Goal: Task Accomplishment & Management: Manage account settings

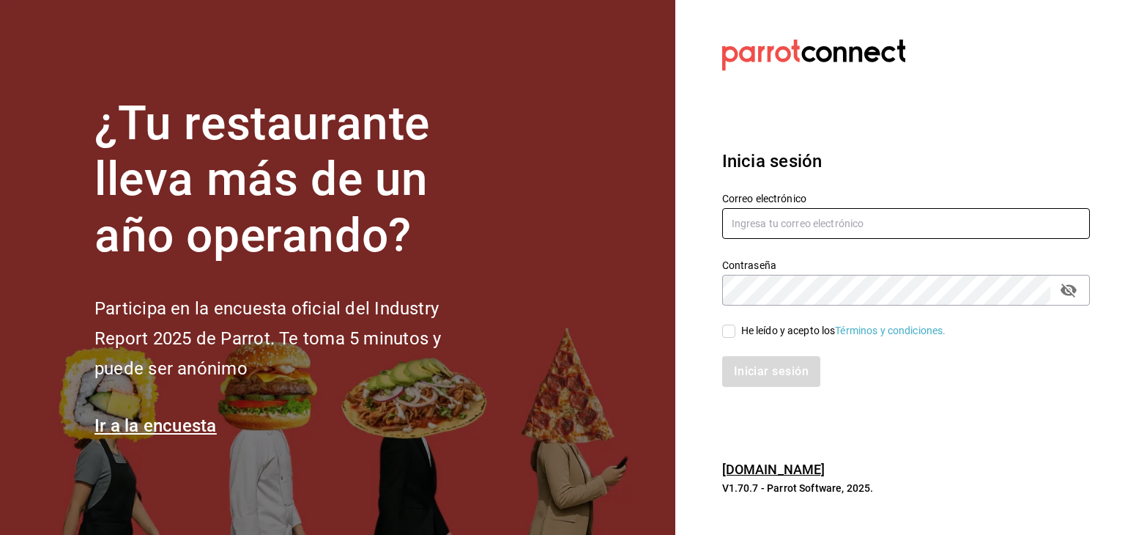
click at [778, 221] on input "text" at bounding box center [906, 223] width 368 height 31
type input "horeca@mangobc.com"
click at [1076, 292] on icon "passwordField" at bounding box center [1069, 290] width 18 height 18
click at [730, 327] on input "He leído y acepto los Términos y condiciones." at bounding box center [728, 331] width 13 height 13
checkbox input "true"
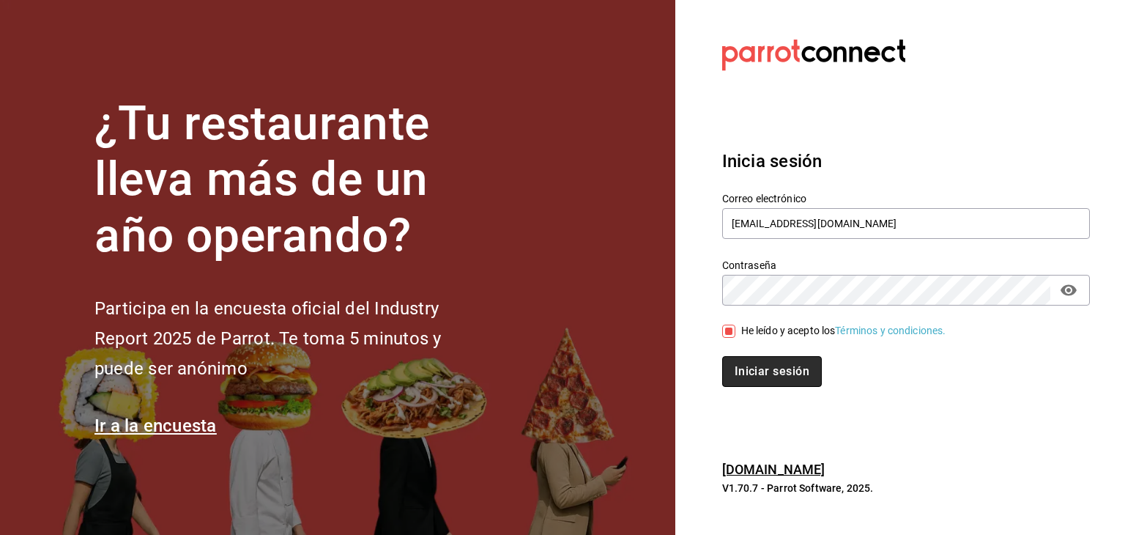
click at [759, 377] on button "Iniciar sesión" at bounding box center [772, 371] width 100 height 31
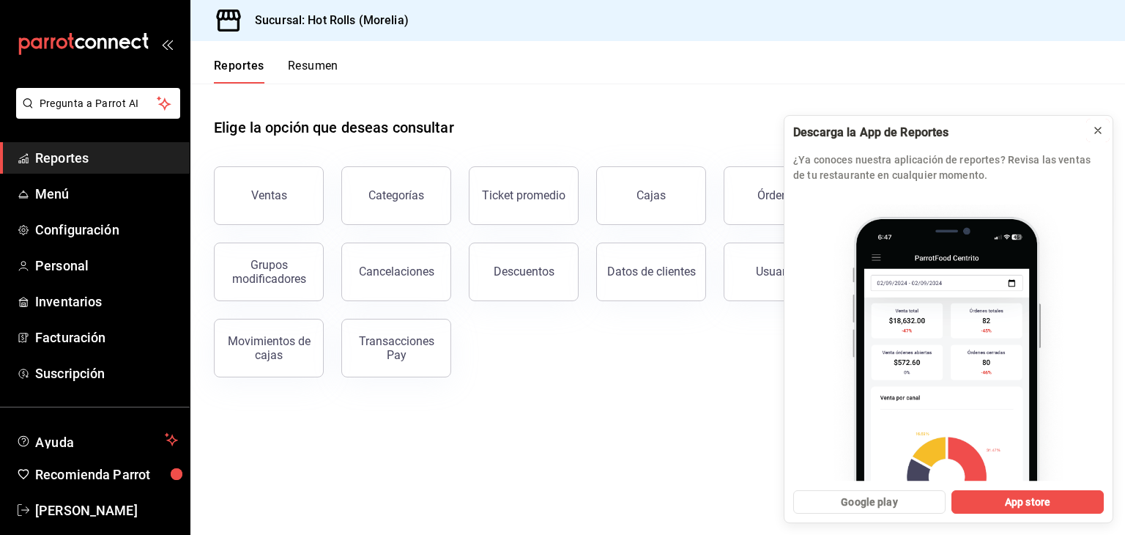
click at [1106, 131] on button at bounding box center [1098, 130] width 23 height 23
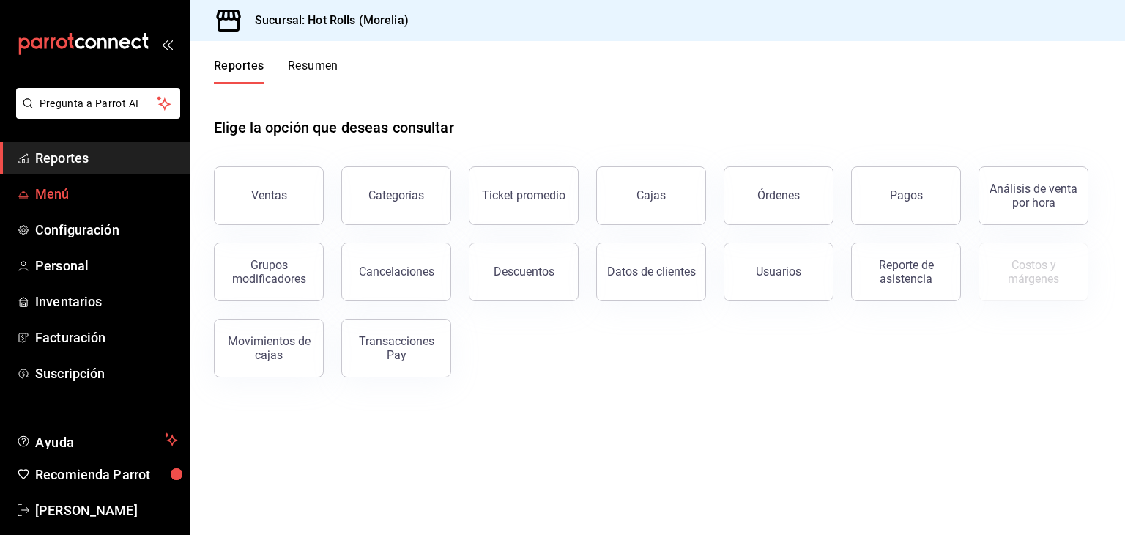
click at [123, 191] on span "Menú" at bounding box center [106, 194] width 143 height 20
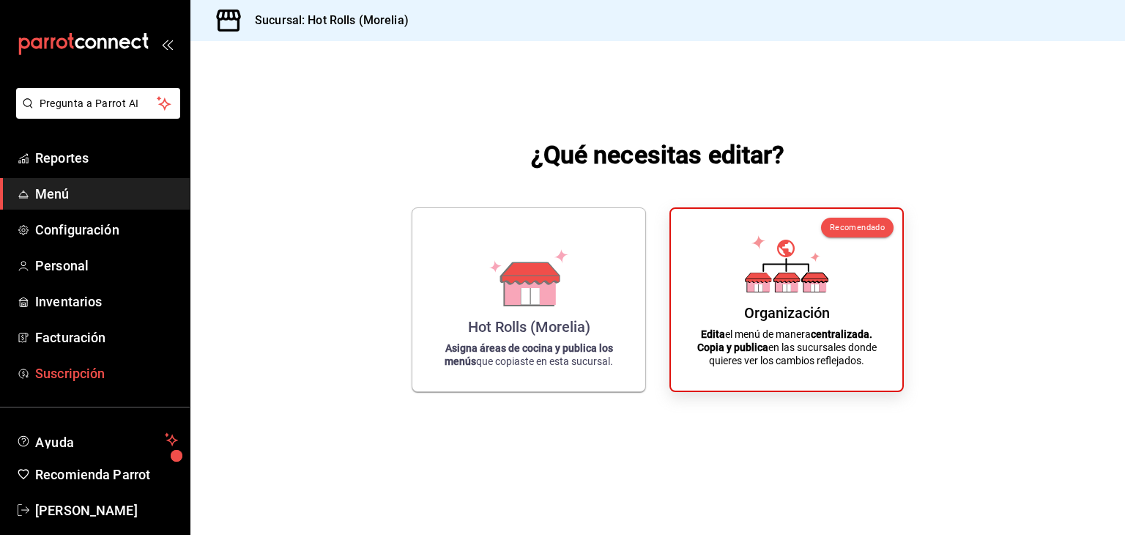
scroll to position [18, 0]
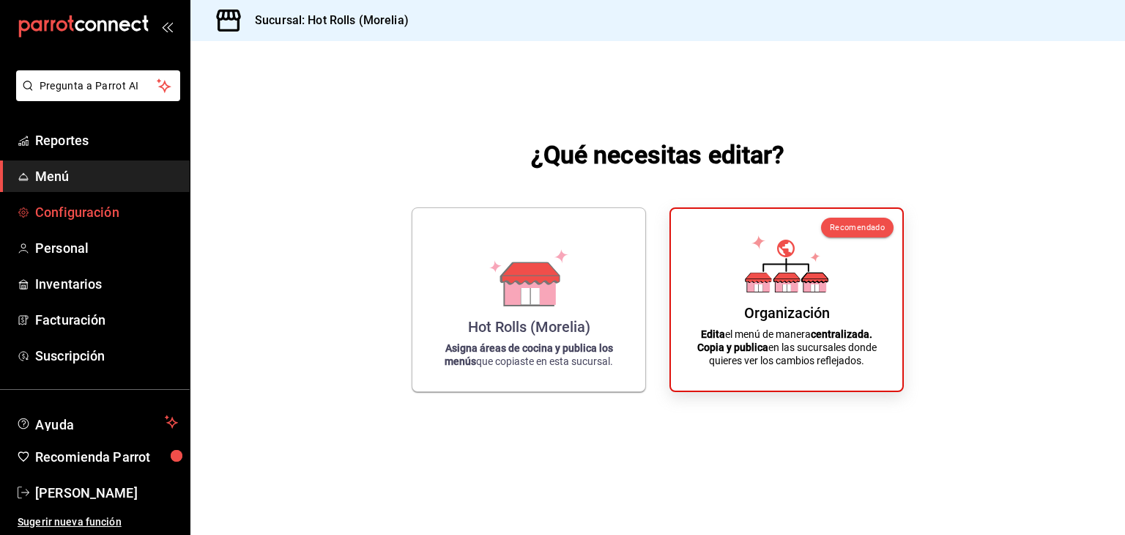
click at [70, 221] on span "Configuración" at bounding box center [106, 212] width 143 height 20
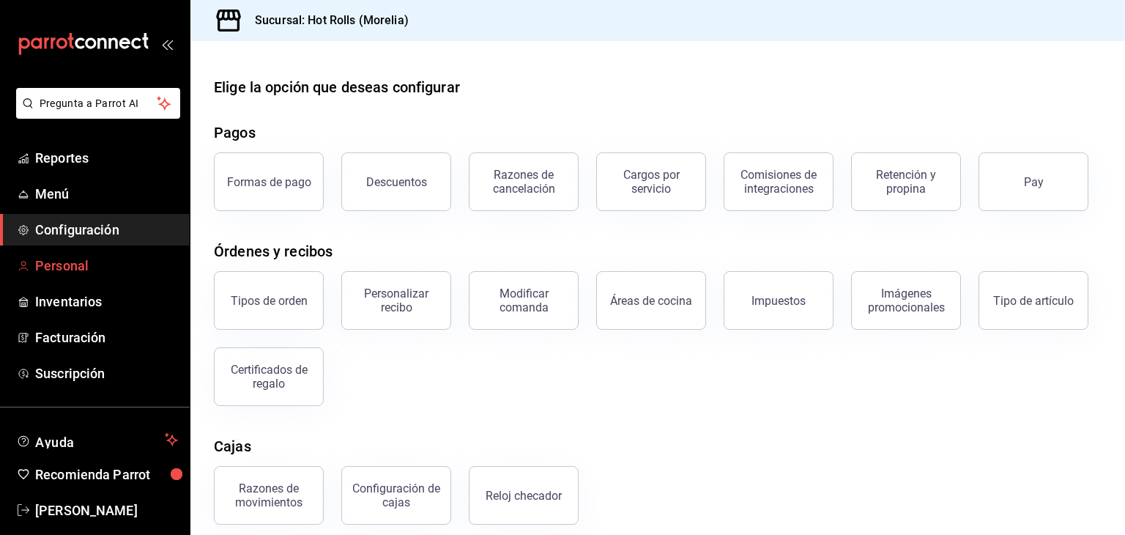
click at [85, 276] on link "Personal" at bounding box center [95, 266] width 190 height 32
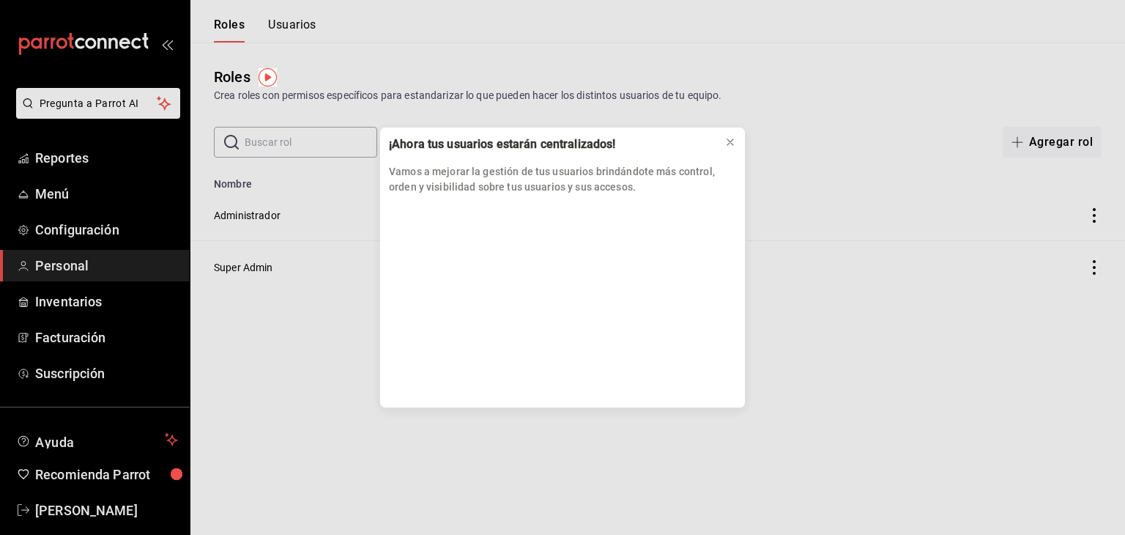
click at [87, 308] on div "¡Ahora tus usuarios estarán centralizados! Vamos a mejorar la gestión de tus us…" at bounding box center [562, 267] width 1125 height 535
click at [116, 97] on div "¡Ahora tus usuarios estarán centralizados! Vamos a mejorar la gestión de tus us…" at bounding box center [562, 267] width 1125 height 535
click at [168, 101] on div "¡Ahora tus usuarios estarán centralizados! Vamos a mejorar la gestión de tus us…" at bounding box center [562, 267] width 1125 height 535
click at [730, 146] on icon at bounding box center [731, 142] width 12 height 12
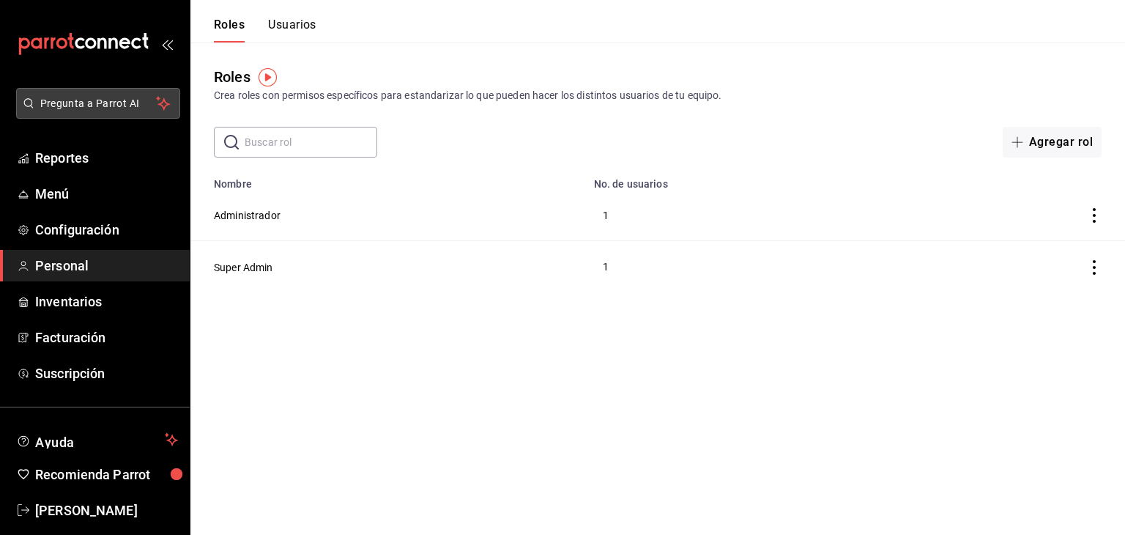
click at [124, 106] on span "Pregunta a Parrot AI" at bounding box center [98, 103] width 116 height 15
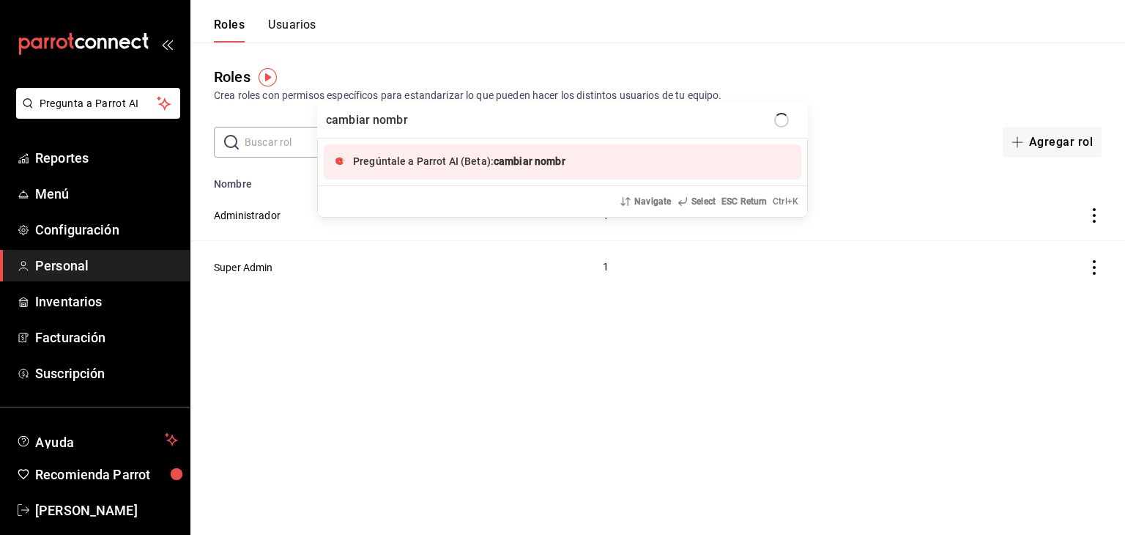
type input "cambiar nombre"
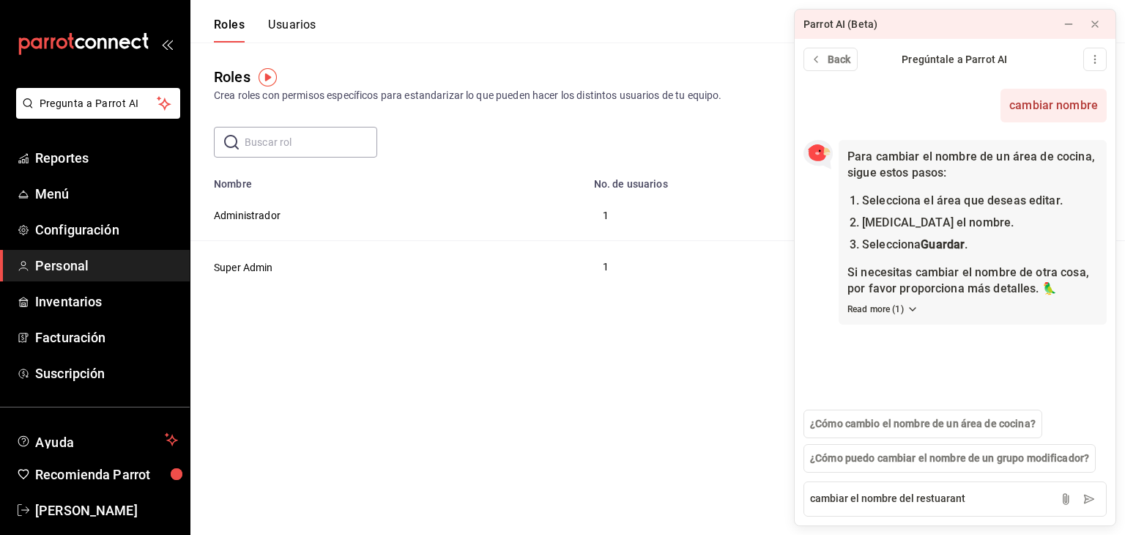
type textarea "cambiar el nombre del restuarante"
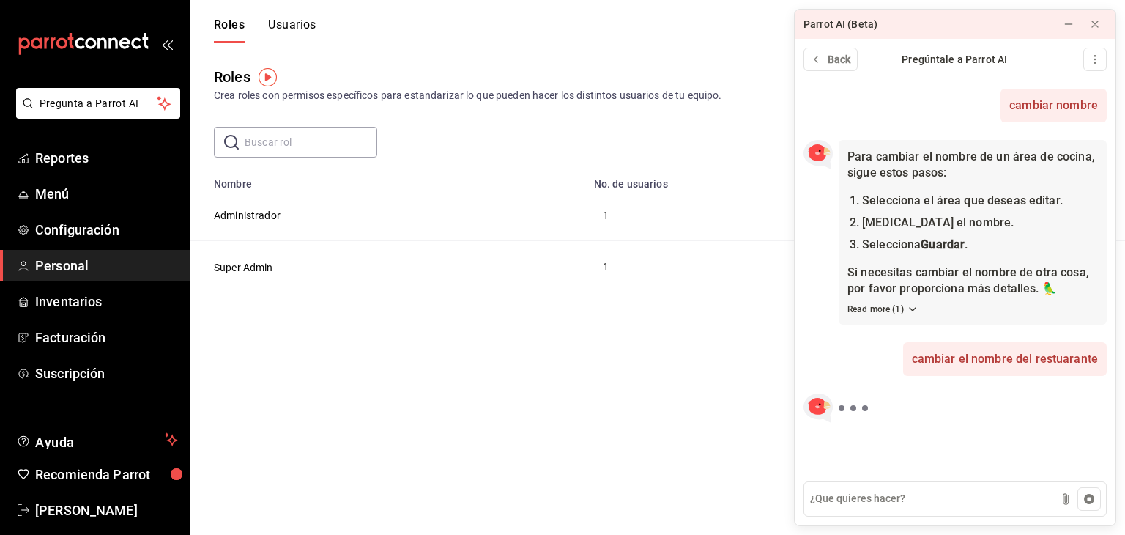
scroll to position [81, 0]
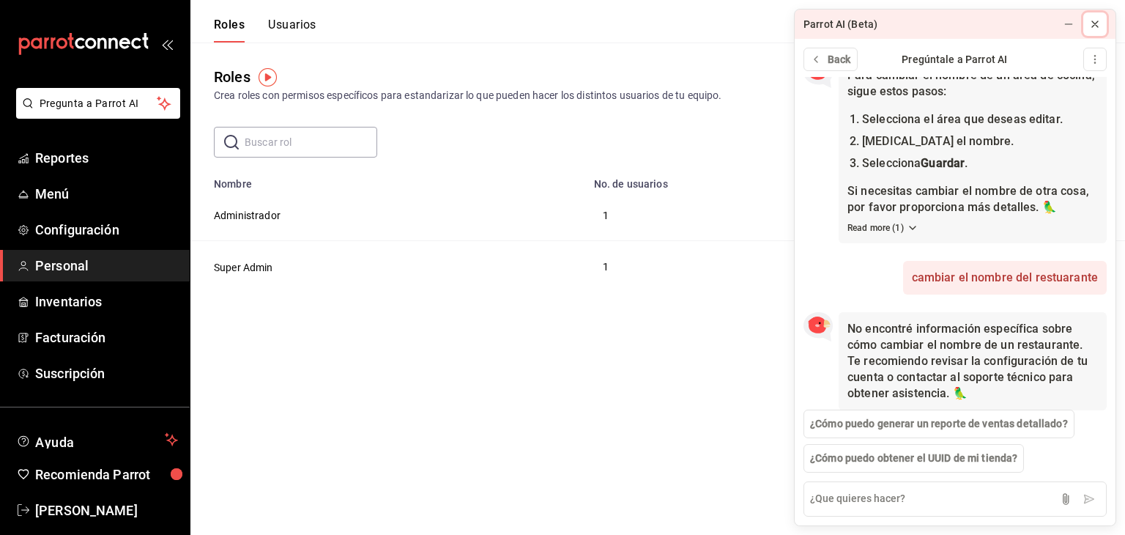
click at [1105, 20] on button at bounding box center [1095, 23] width 23 height 23
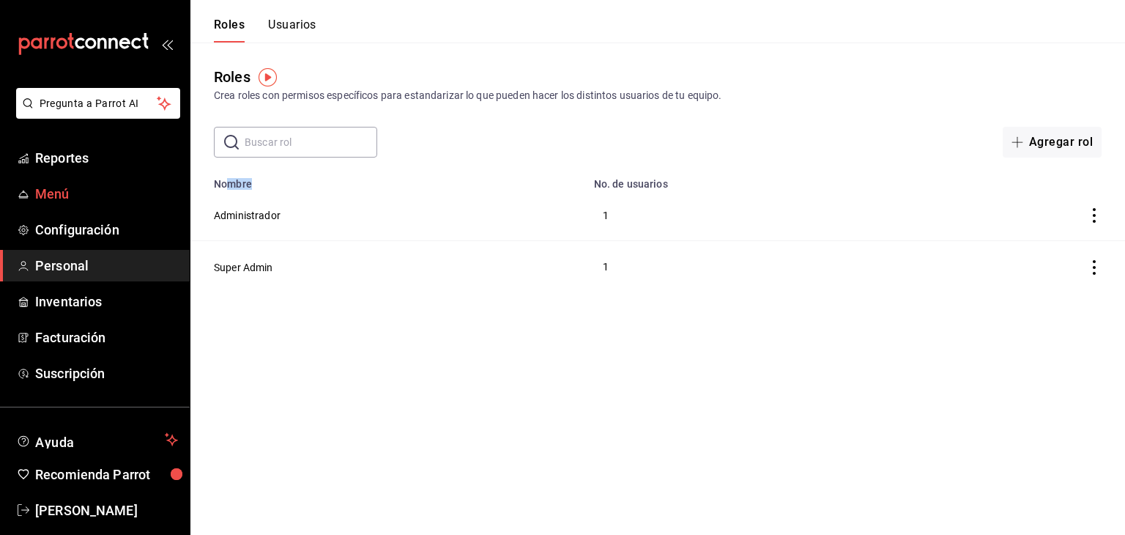
click at [136, 191] on div "Pregunta a Parrot AI Reportes Menú Configuración Personal Inventarios Facturaci…" at bounding box center [562, 146] width 1125 height 292
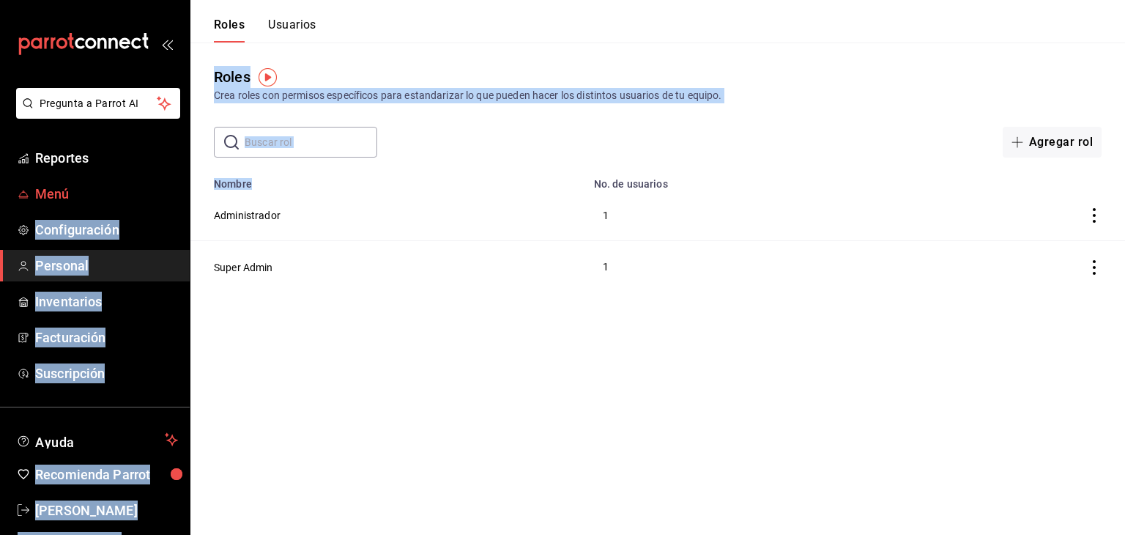
click at [62, 191] on span "Menú" at bounding box center [106, 194] width 143 height 20
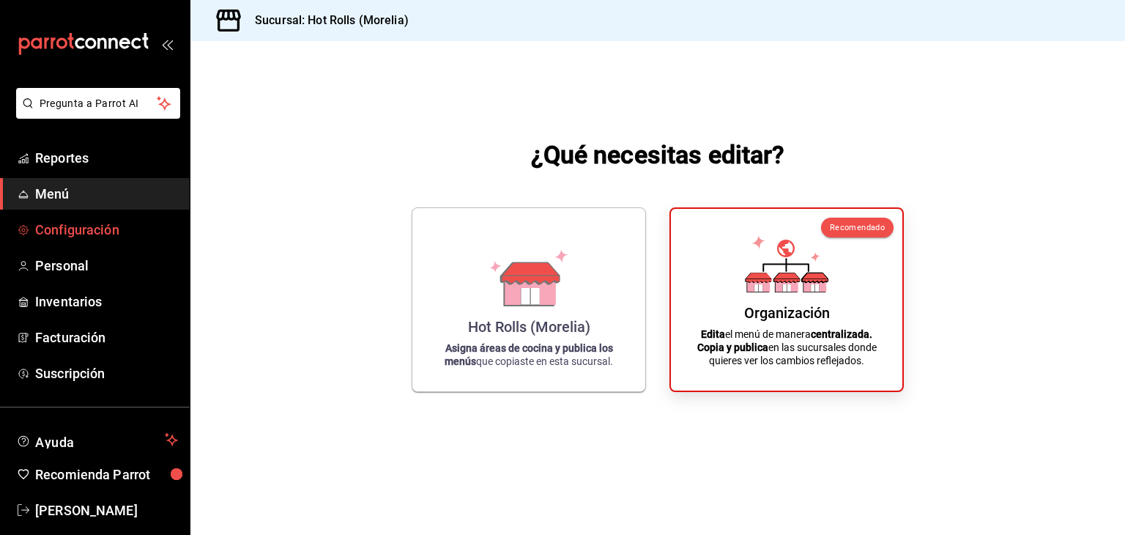
click at [88, 226] on span "Configuración" at bounding box center [106, 230] width 143 height 20
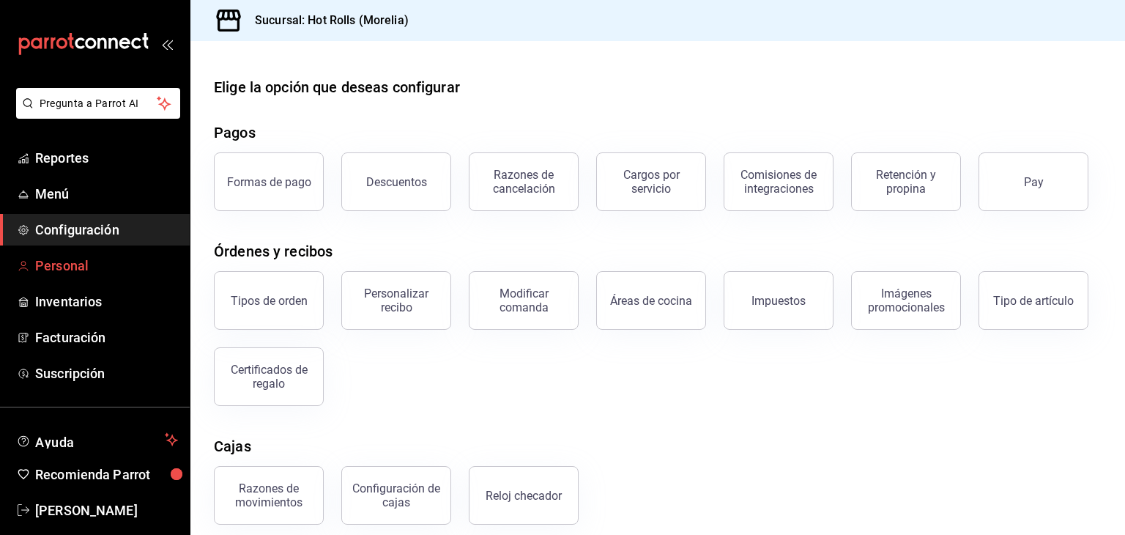
click at [98, 262] on span "Personal" at bounding box center [106, 266] width 143 height 20
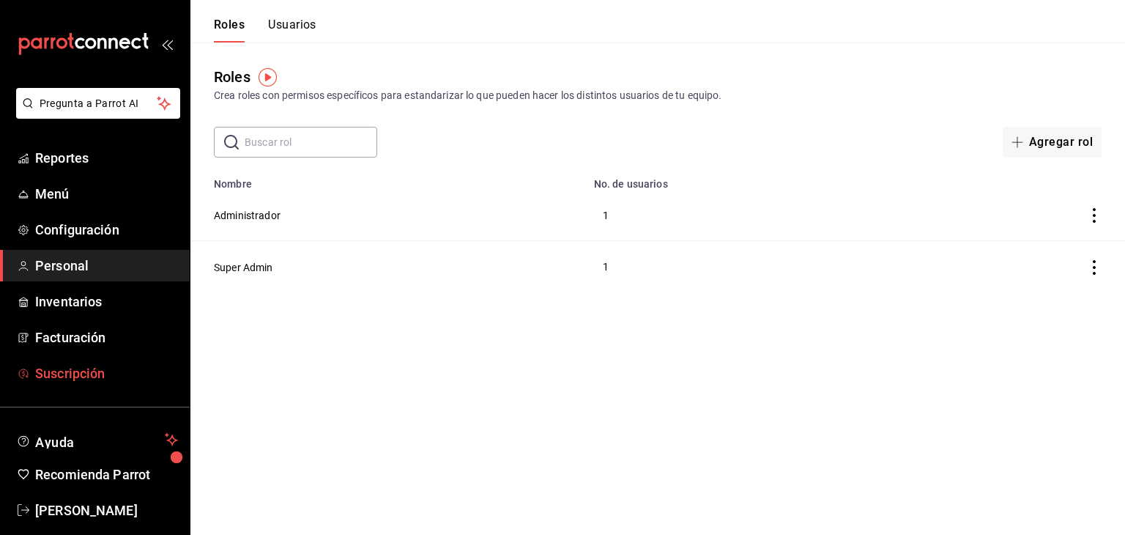
scroll to position [18, 0]
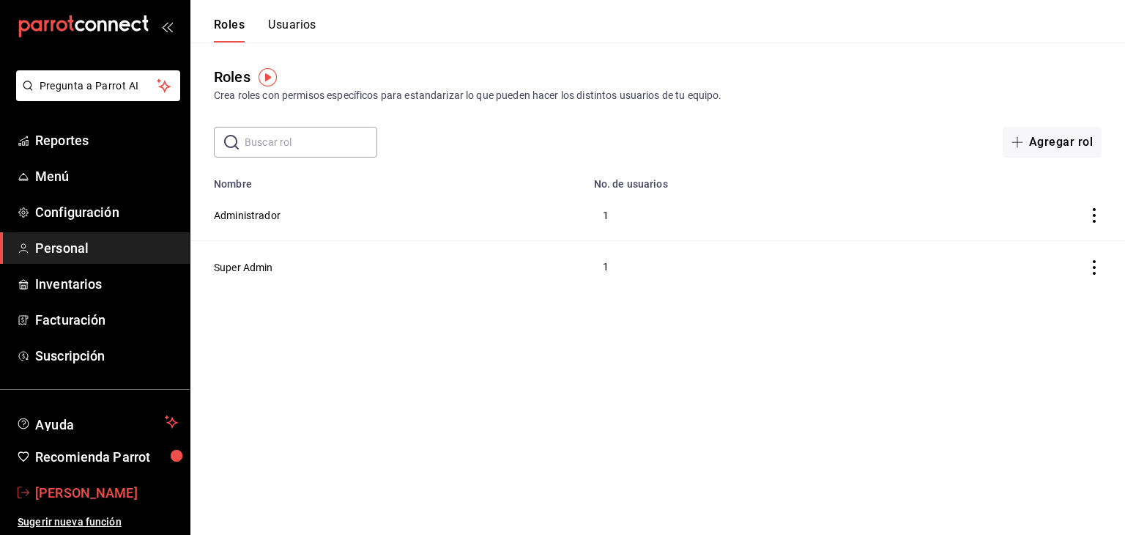
click at [89, 495] on span "[PERSON_NAME]" at bounding box center [106, 493] width 143 height 20
